Goal: Task Accomplishment & Management: Manage account settings

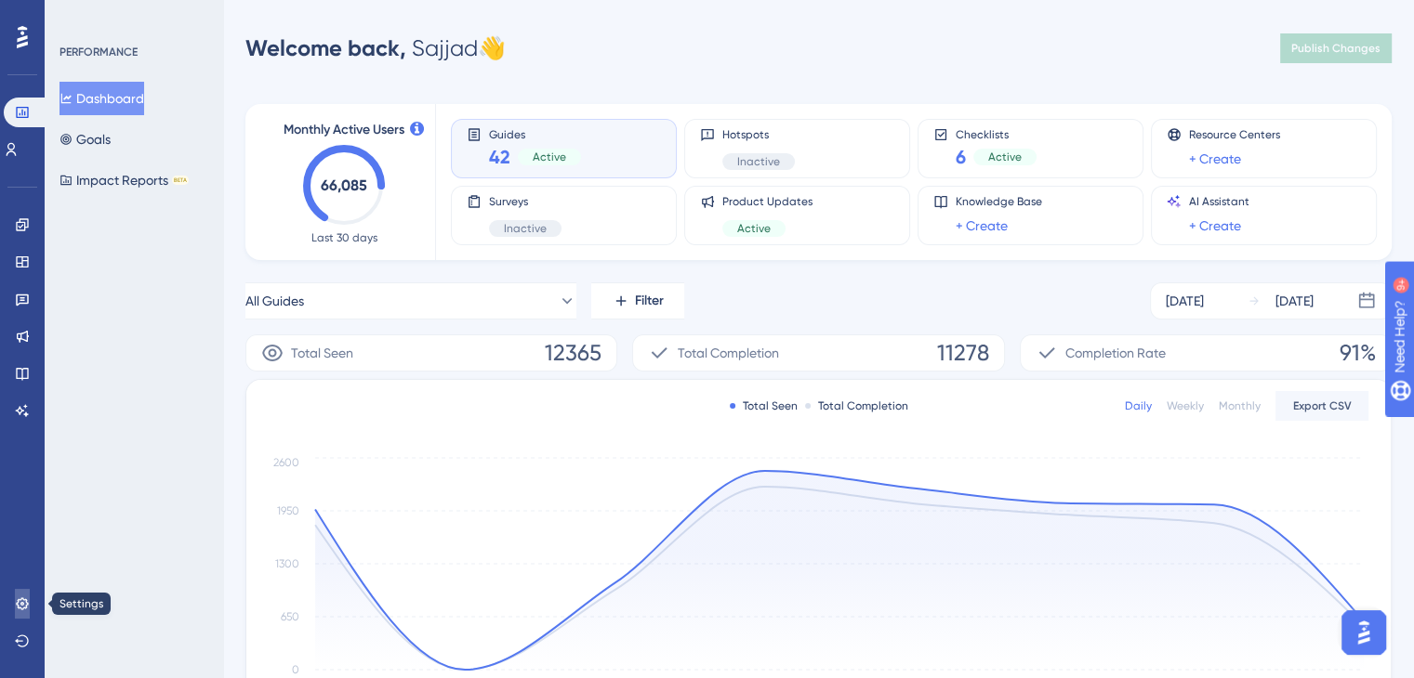
click at [20, 614] on link at bounding box center [22, 604] width 15 height 30
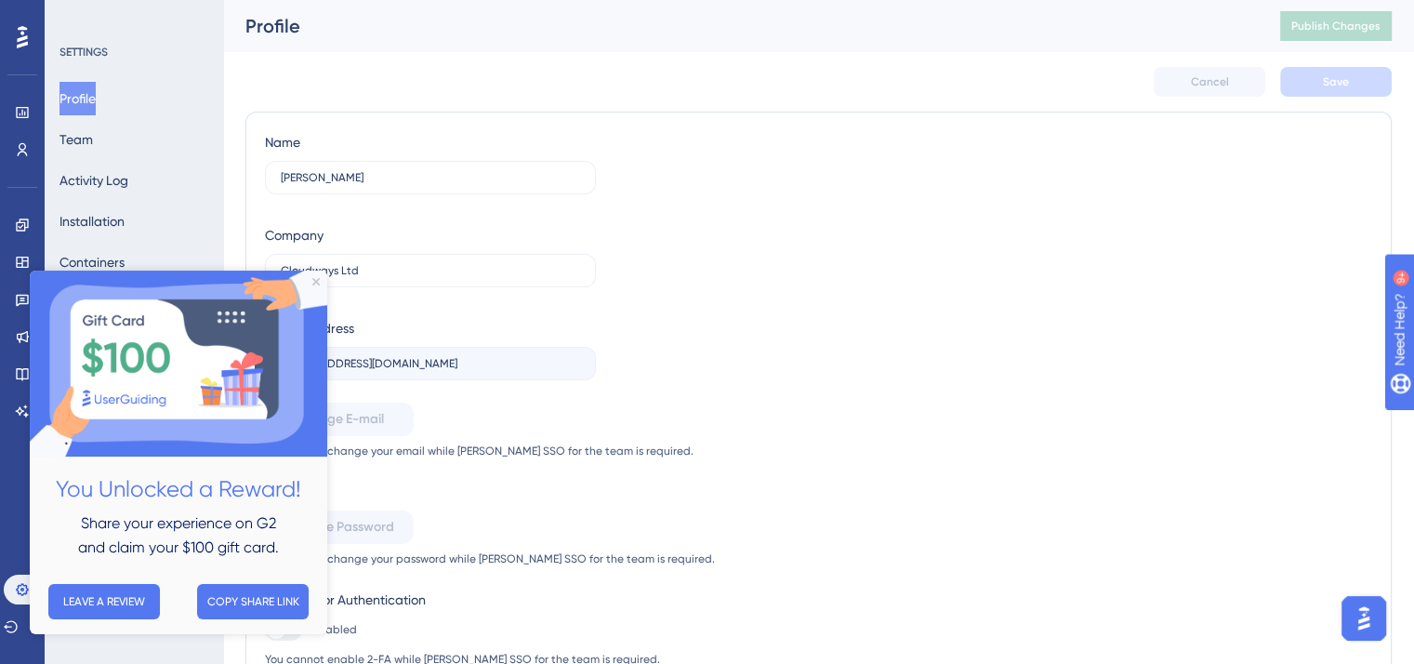
click at [318, 285] on img at bounding box center [178, 363] width 297 height 186
click at [693, 362] on div "Name [PERSON_NAME] Company Cloudways Ltd E-mail Address [EMAIL_ADDRESS][DOMAIN_…" at bounding box center [818, 398] width 1107 height 535
click at [321, 288] on img at bounding box center [178, 363] width 297 height 186
click at [311, 281] on img at bounding box center [178, 363] width 297 height 186
click at [21, 593] on icon at bounding box center [22, 589] width 12 height 12
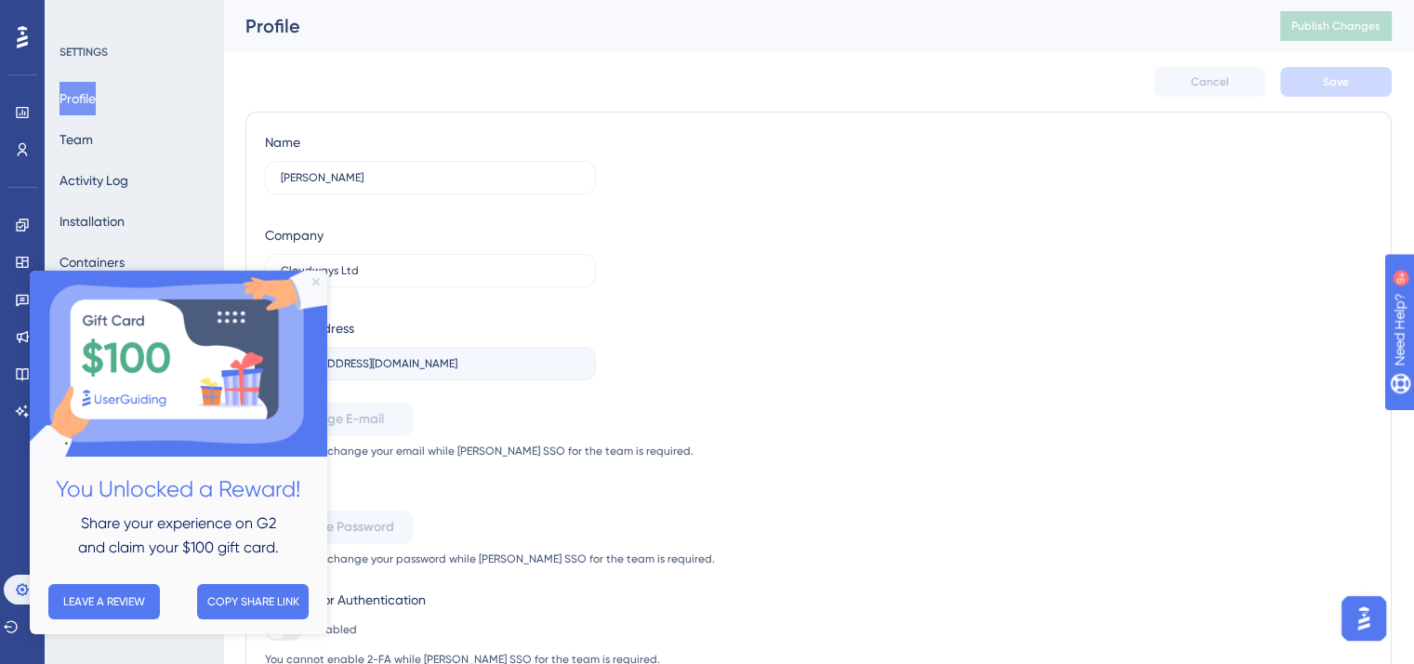
click at [316, 283] on icon "Close Preview" at bounding box center [315, 281] width 7 height 7
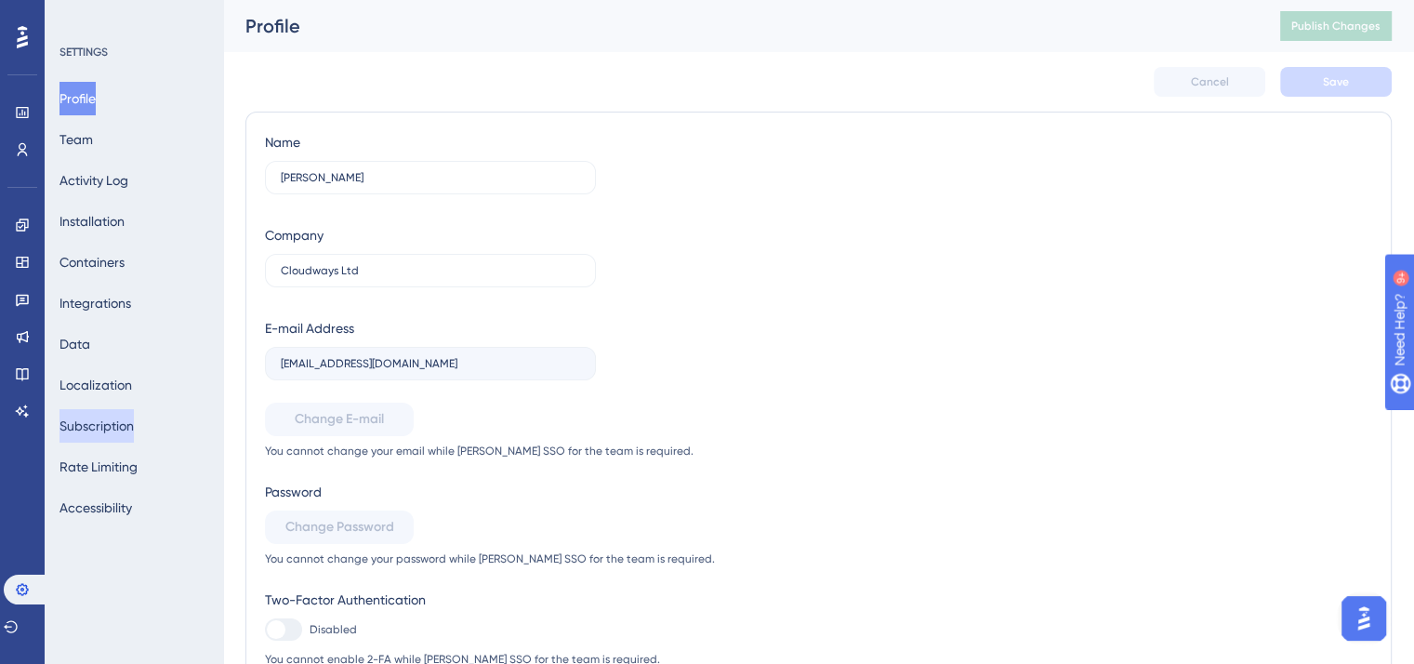
click at [111, 429] on button "Subscription" at bounding box center [96, 425] width 74 height 33
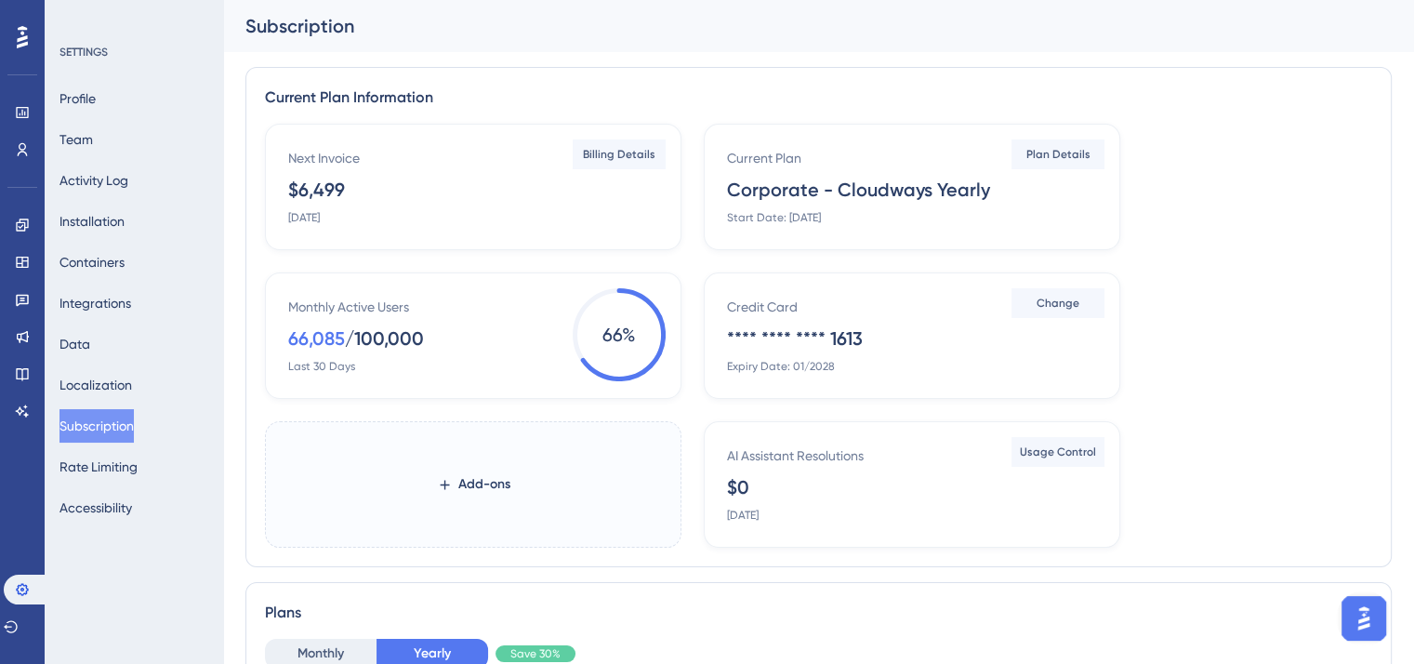
click at [611, 148] on span "Billing Details" at bounding box center [619, 154] width 72 height 15
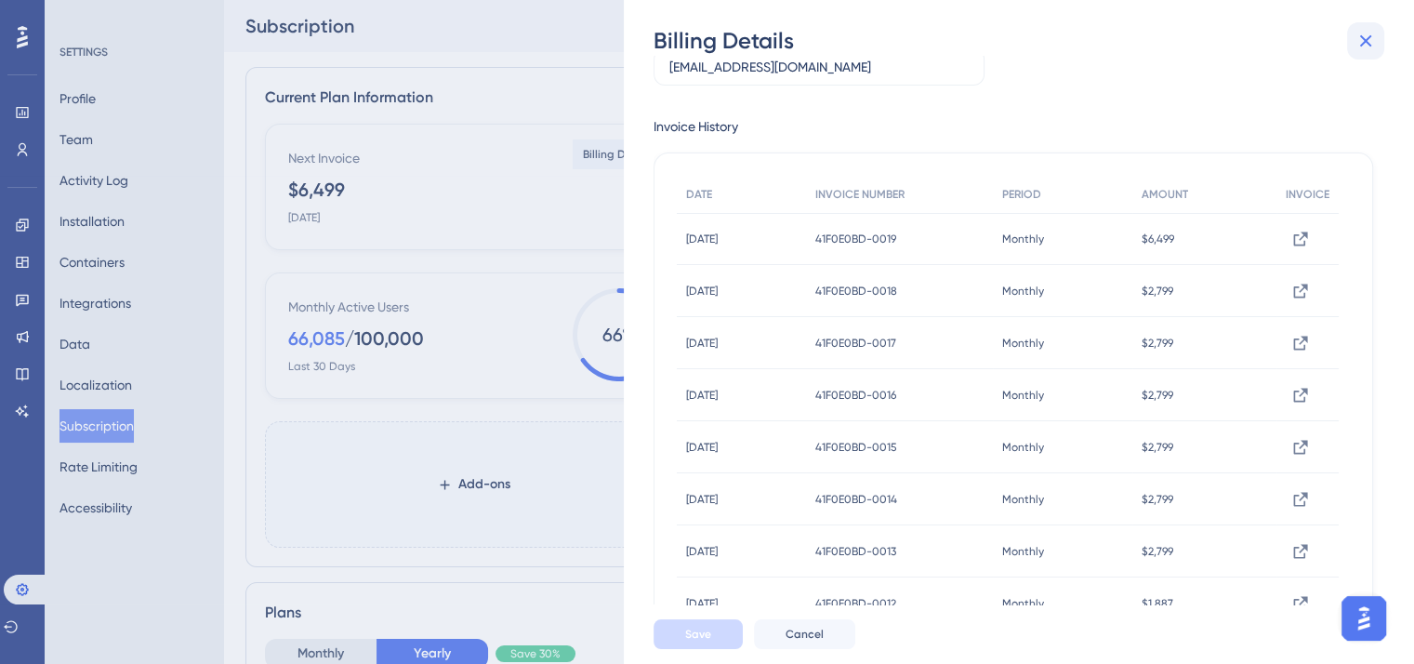
click at [1364, 46] on icon at bounding box center [1365, 41] width 22 height 22
